Goal: Check status: Check status

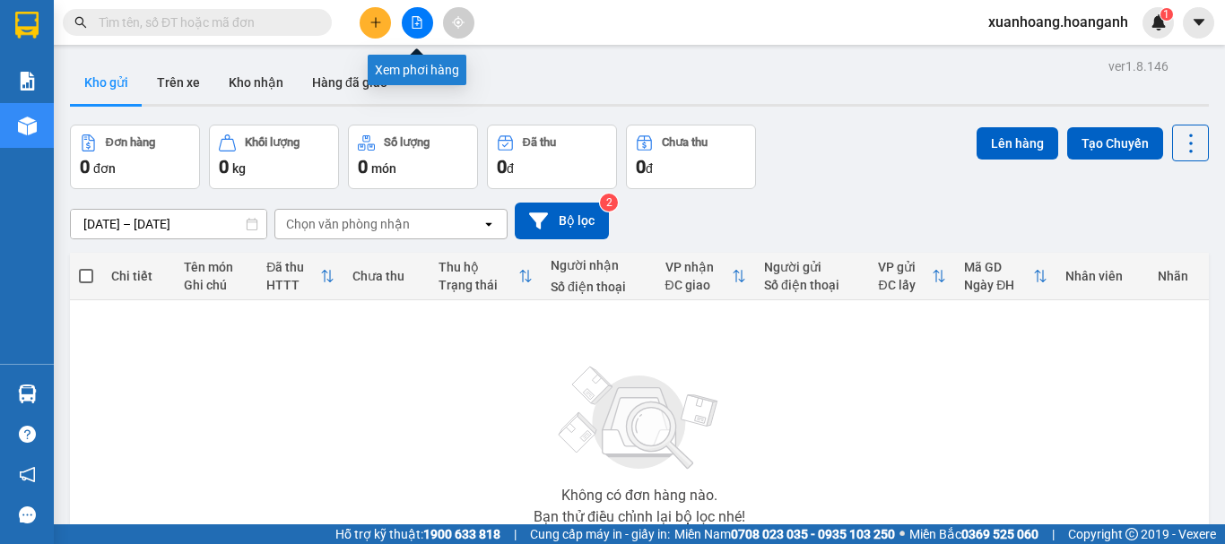
click at [413, 23] on icon "file-add" at bounding box center [417, 22] width 13 height 13
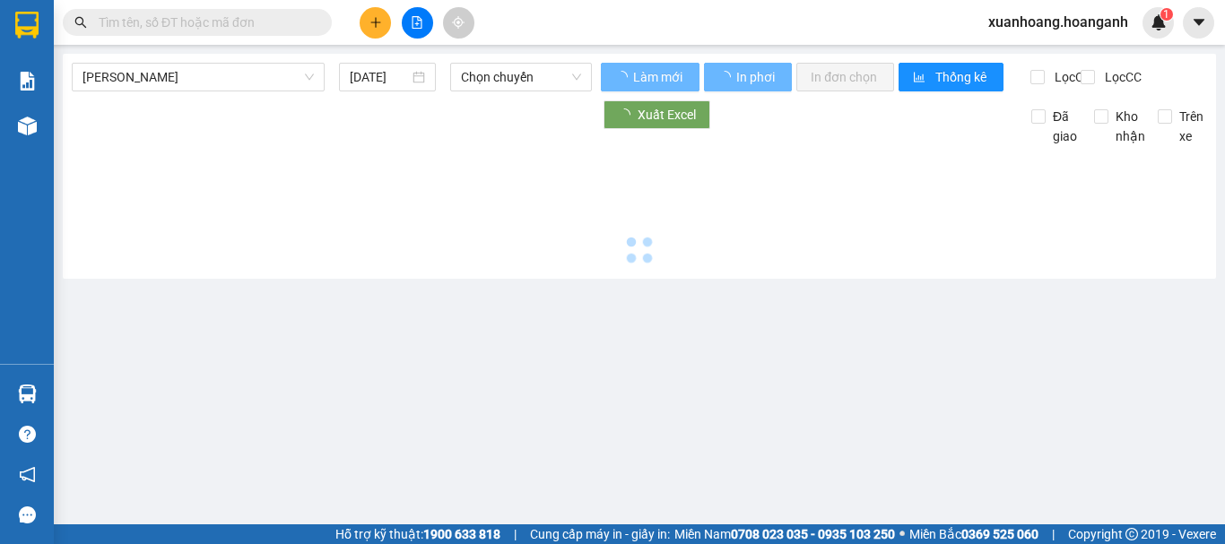
type input "[DATE]"
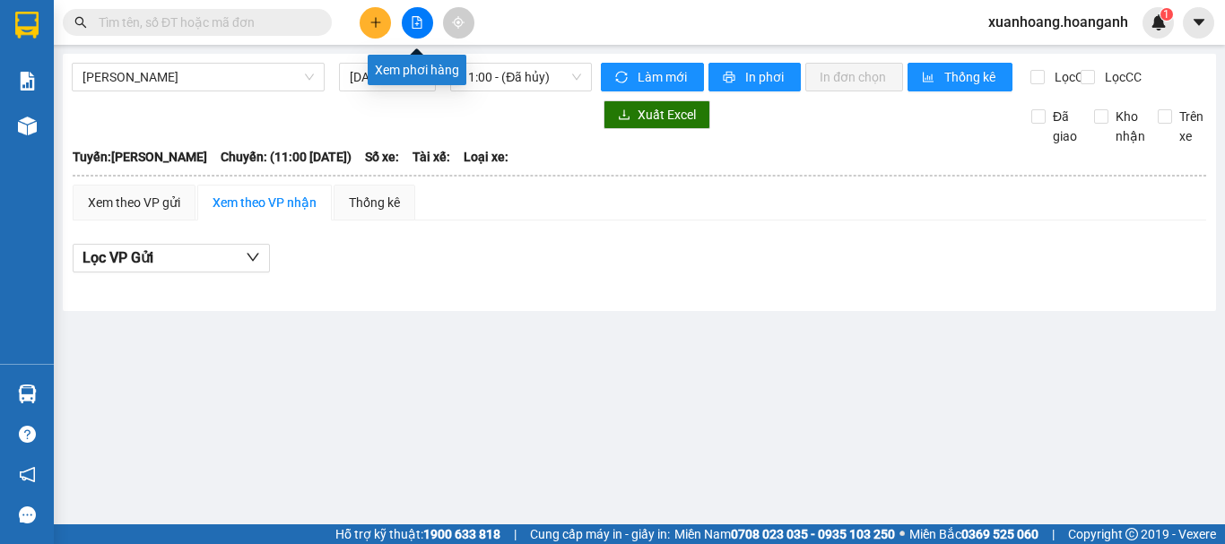
click at [408, 25] on button at bounding box center [417, 22] width 31 height 31
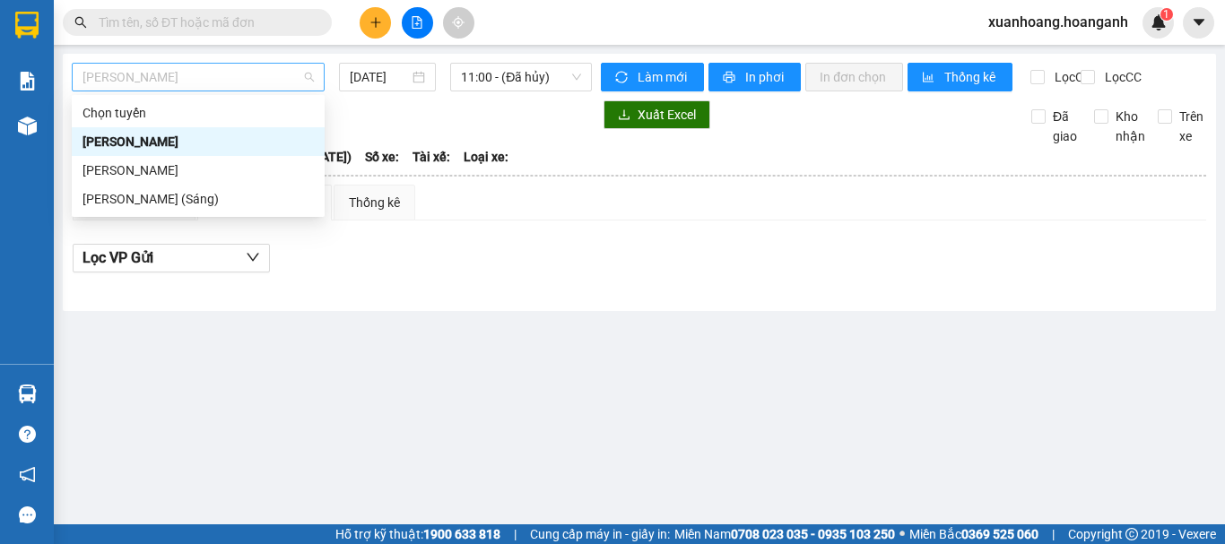
click at [247, 87] on span "[PERSON_NAME]" at bounding box center [198, 77] width 231 height 27
click at [479, 342] on main "[PERSON_NAME] Rang [DATE] 11:00 - ([GEOGRAPHIC_DATA]) Làm mới In phơi In đơn ch…" at bounding box center [612, 262] width 1225 height 525
